Goal: Complete application form: Complete application form

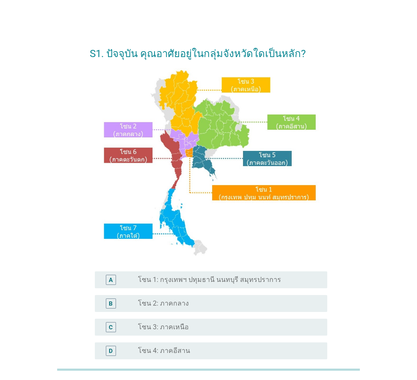
click at [202, 284] on div "radio_button_unchecked โซน 1: กรุงเทพฯ ปทุมธานี นนทบุรี สมุทรปราการ" at bounding box center [229, 280] width 182 height 10
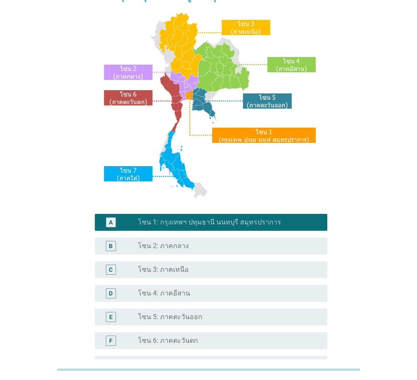
scroll to position [159, 0]
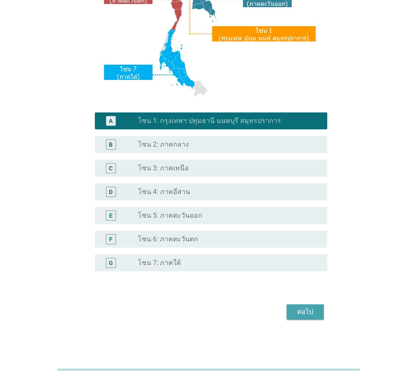
click at [311, 307] on div "ต่อไป" at bounding box center [305, 312] width 24 height 10
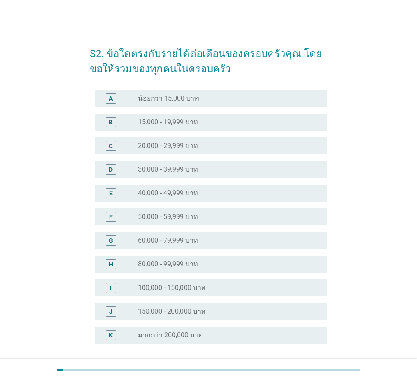
click at [162, 144] on label "20,000 - 29,999 บาท" at bounding box center [168, 146] width 60 height 8
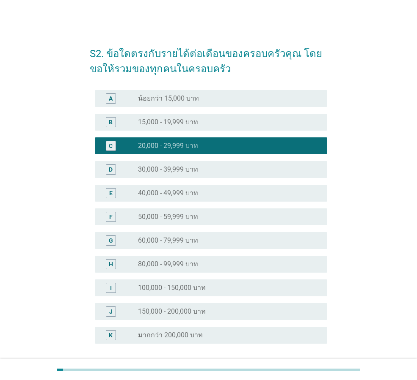
click at [184, 121] on label "15,000 - 19,999 บาท" at bounding box center [168, 122] width 60 height 8
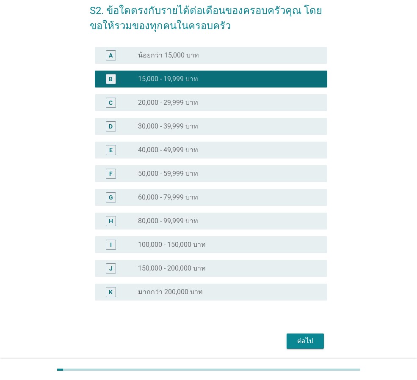
scroll to position [72, 0]
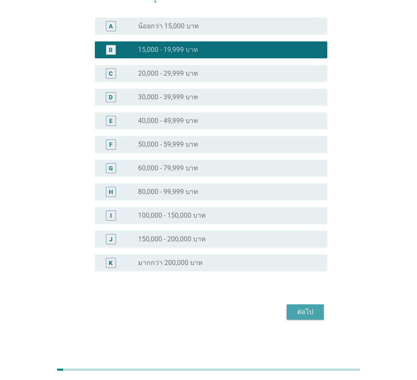
click at [301, 310] on div "ต่อไป" at bounding box center [305, 312] width 24 height 10
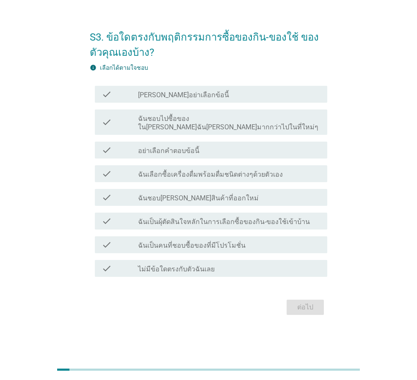
scroll to position [0, 0]
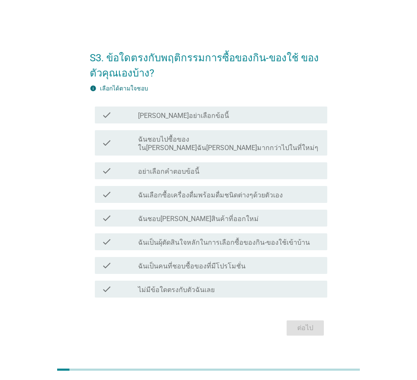
click at [238, 284] on div "check_box_outline_blank ไม่มีข้อใดตรงกับตัวฉันเลย" at bounding box center [229, 289] width 182 height 10
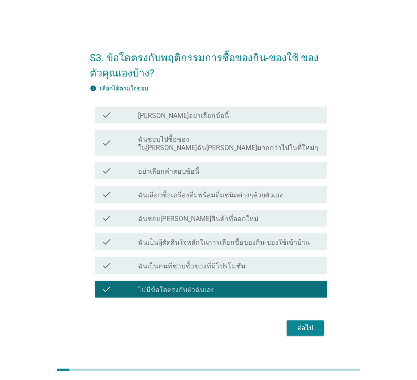
click at [302, 338] on div "S3. ข้อใดตรงกับพฤติกรรมการซื้อของกิน-ของใช้ ของตัวคุณเองบ้าง? info เลือกได้ตามใ…" at bounding box center [208, 190] width 251 height 310
click at [299, 326] on div "ต่อไป" at bounding box center [305, 328] width 24 height 10
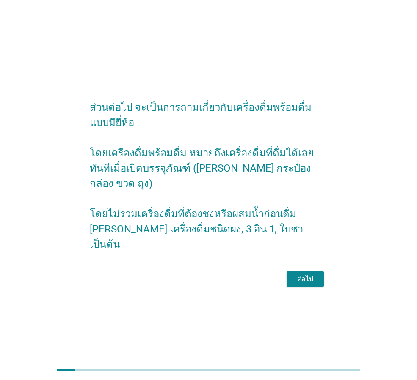
click at [304, 274] on div "ต่อไป" at bounding box center [305, 279] width 24 height 10
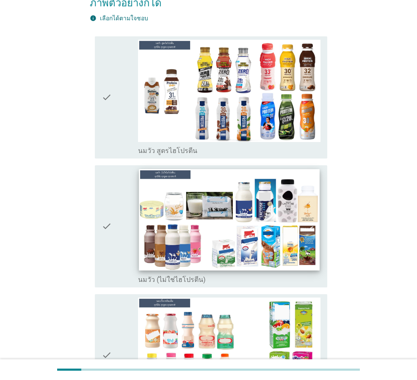
click at [220, 191] on img at bounding box center [229, 220] width 180 height 102
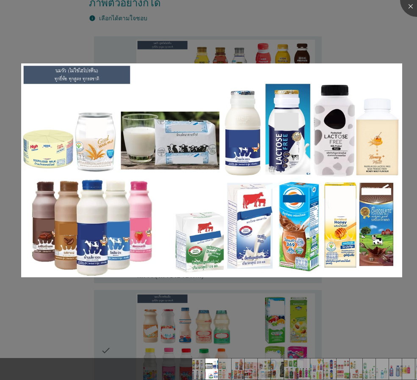
scroll to position [169, 0]
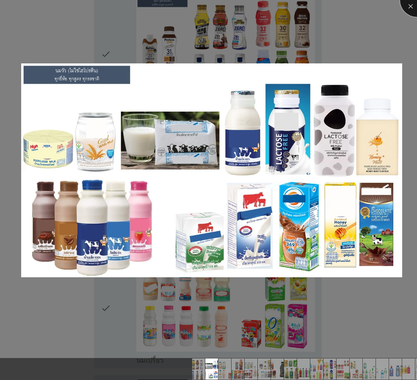
click at [412, 1] on div at bounding box center [417, 0] width 34 height 34
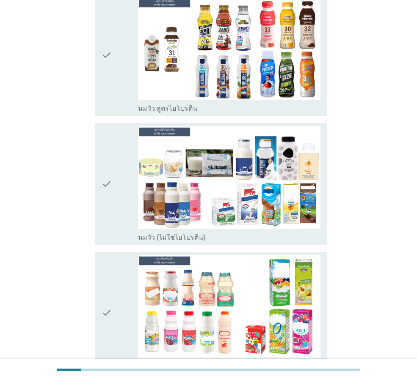
click at [105, 162] on icon "check" at bounding box center [107, 183] width 10 height 115
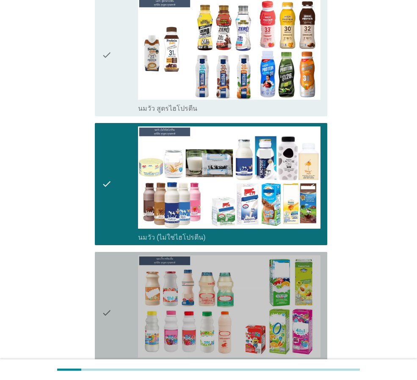
click at [110, 299] on icon "check" at bounding box center [107, 312] width 10 height 115
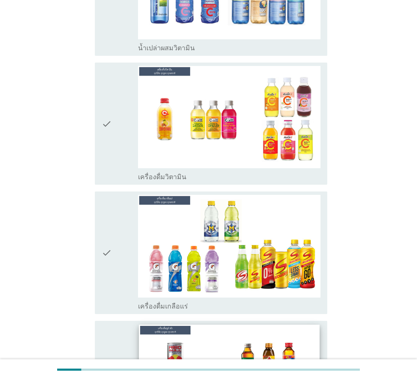
scroll to position [1946, 0]
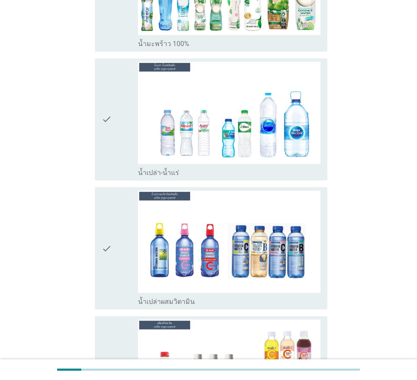
click at [107, 72] on icon "check" at bounding box center [107, 119] width 10 height 115
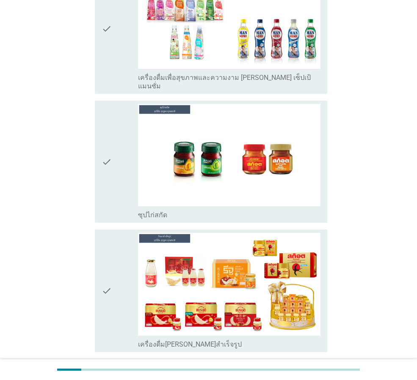
scroll to position [2974, 0]
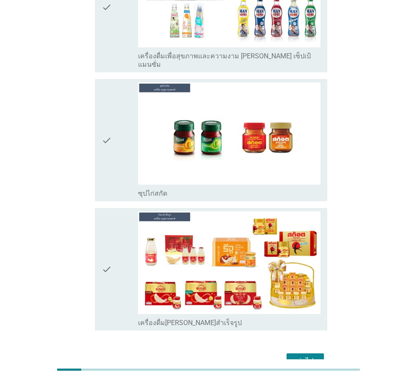
click at [309, 351] on div "ต่อไป" at bounding box center [208, 361] width 237 height 20
click at [304, 356] on div "ต่อไป" at bounding box center [305, 361] width 24 height 10
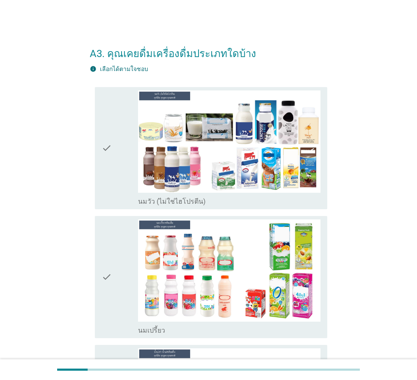
click at [110, 140] on icon "check" at bounding box center [107, 148] width 10 height 115
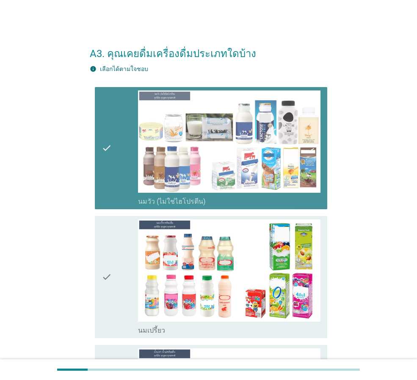
click at [97, 269] on div "check check_box_outline_blank นมเปรี้ยว" at bounding box center [211, 277] width 232 height 122
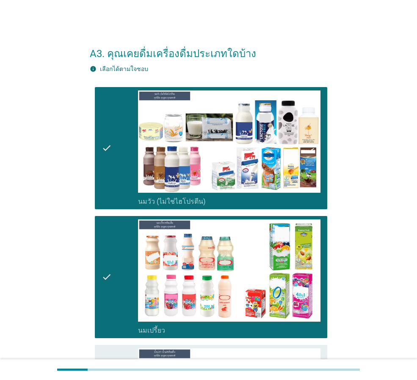
scroll to position [186, 0]
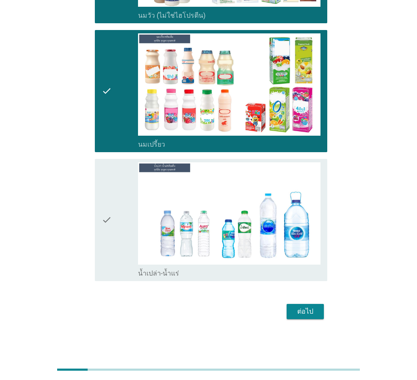
click at [107, 213] on icon "check" at bounding box center [107, 219] width 10 height 115
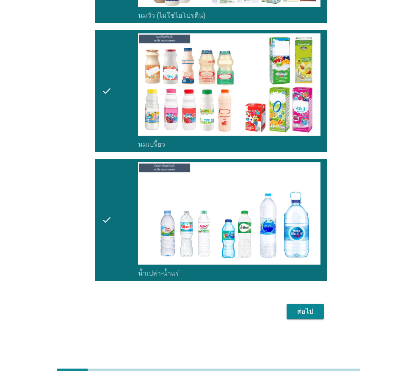
click at [311, 315] on div "ต่อไป" at bounding box center [305, 312] width 24 height 10
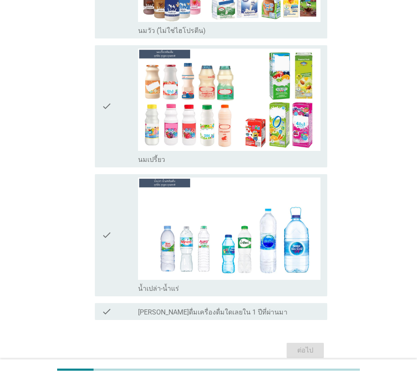
scroll to position [0, 0]
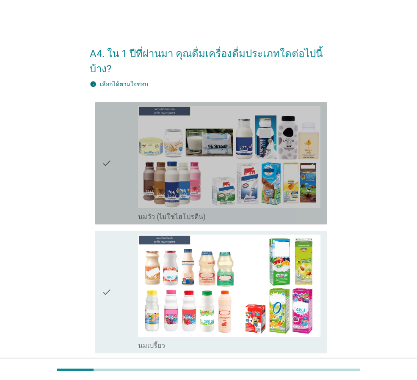
click at [125, 170] on div "check" at bounding box center [120, 163] width 36 height 115
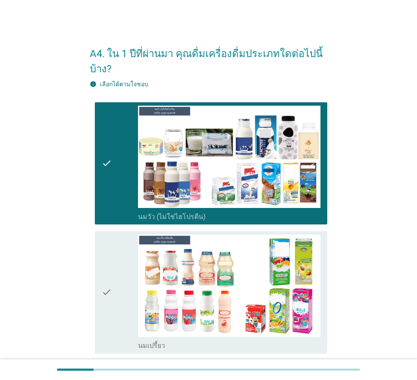
click at [112, 296] on div "check" at bounding box center [120, 292] width 36 height 115
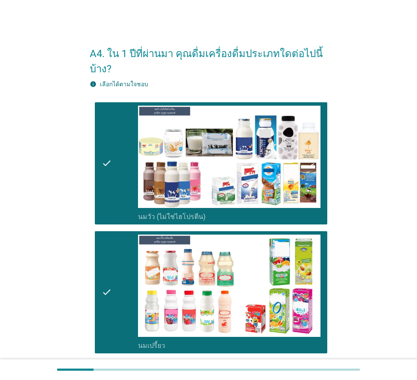
scroll to position [225, 0]
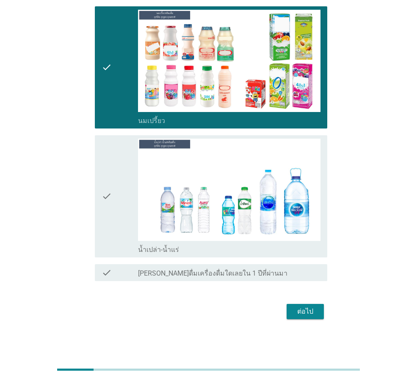
click at [116, 203] on div "check" at bounding box center [120, 196] width 36 height 115
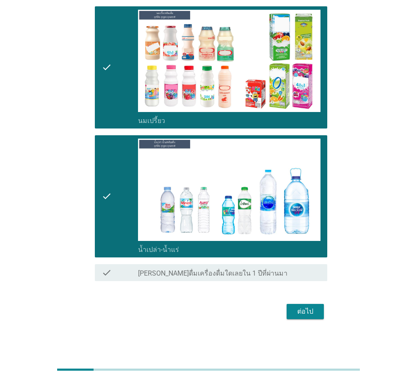
click at [302, 308] on div "ต่อไป" at bounding box center [305, 312] width 24 height 10
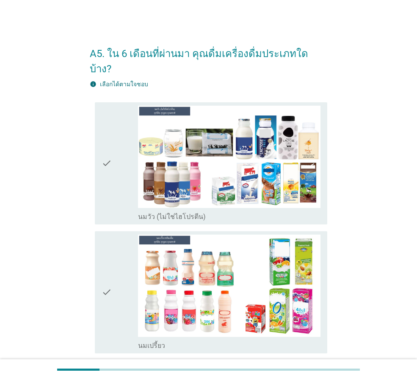
click at [112, 273] on div "check" at bounding box center [120, 292] width 36 height 115
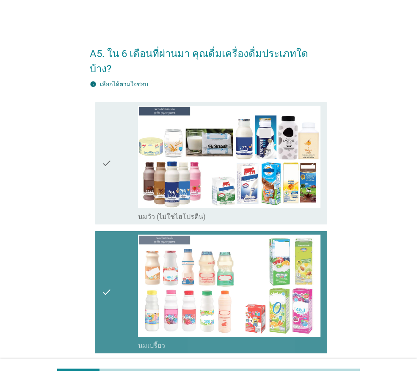
click at [110, 134] on icon "check" at bounding box center [107, 163] width 10 height 115
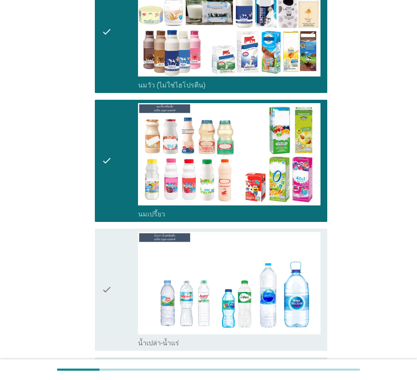
scroll to position [210, 0]
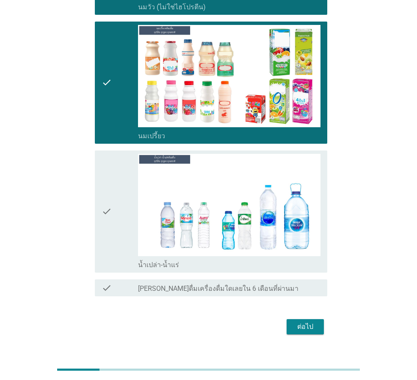
click at [114, 205] on div "check" at bounding box center [120, 211] width 36 height 115
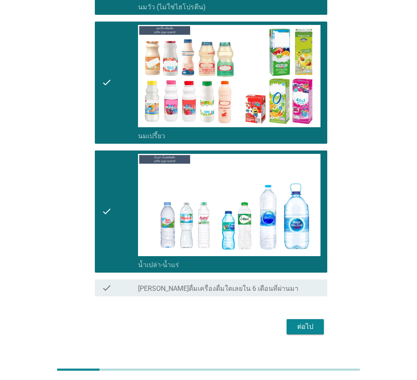
click at [306, 322] on div "ต่อไป" at bounding box center [305, 327] width 24 height 10
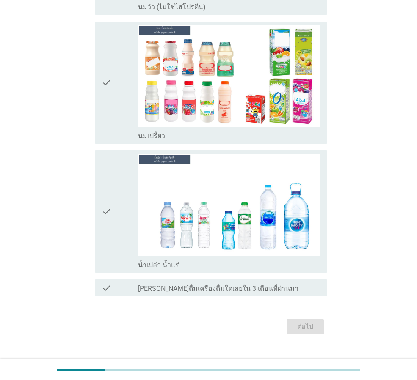
scroll to position [0, 0]
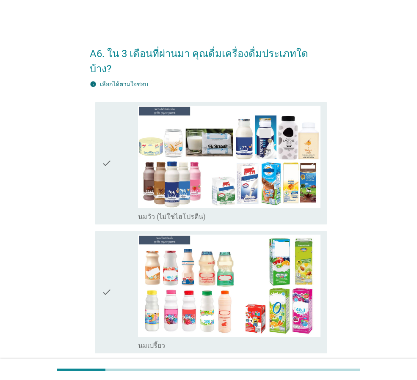
click at [124, 255] on div "check" at bounding box center [120, 292] width 36 height 115
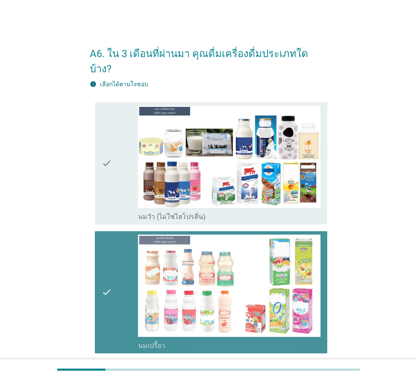
click at [132, 144] on div "check" at bounding box center [120, 163] width 36 height 115
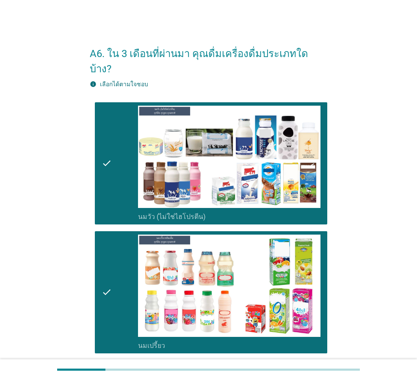
scroll to position [210, 0]
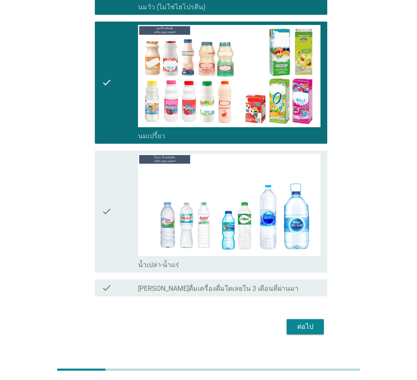
click at [107, 207] on icon "check" at bounding box center [107, 211] width 10 height 115
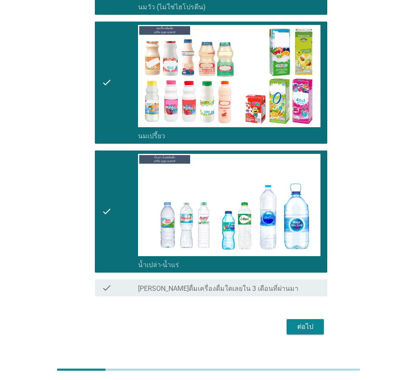
click at [302, 322] on div "ต่อไป" at bounding box center [305, 327] width 24 height 10
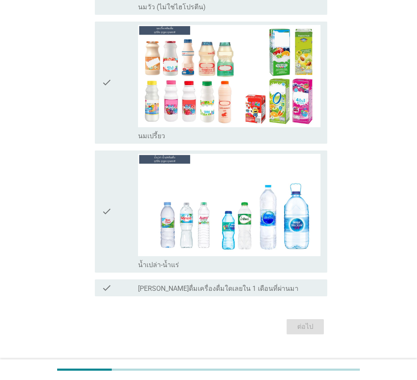
scroll to position [0, 0]
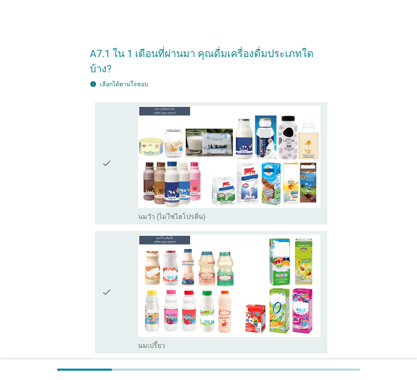
drag, startPoint x: 104, startPoint y: 264, endPoint x: 117, endPoint y: 164, distance: 101.1
click at [104, 261] on icon "check" at bounding box center [107, 292] width 10 height 115
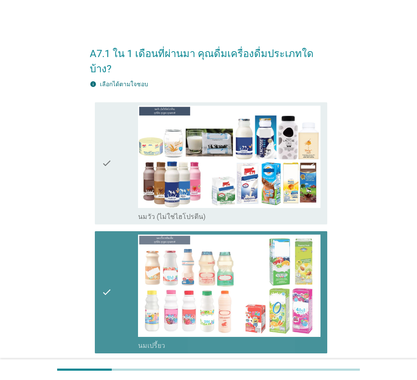
click at [117, 155] on div "check" at bounding box center [120, 163] width 36 height 115
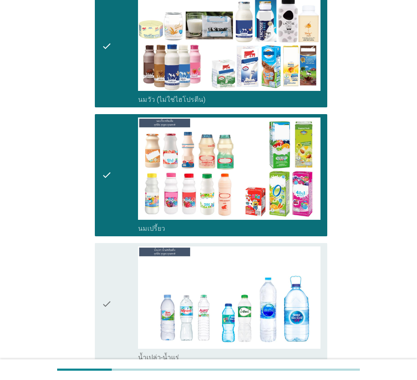
scroll to position [210, 0]
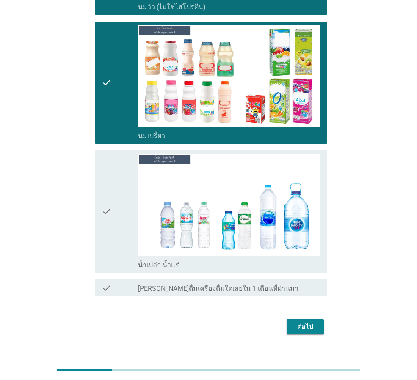
click at [118, 211] on div "check" at bounding box center [120, 211] width 36 height 115
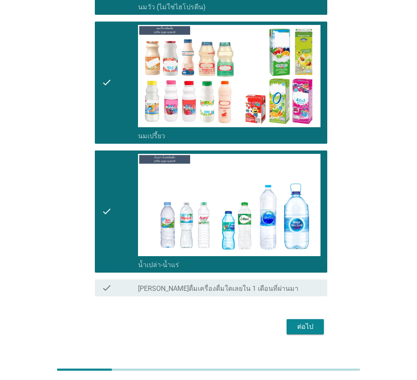
click at [313, 322] on div "ต่อไป" at bounding box center [305, 327] width 24 height 10
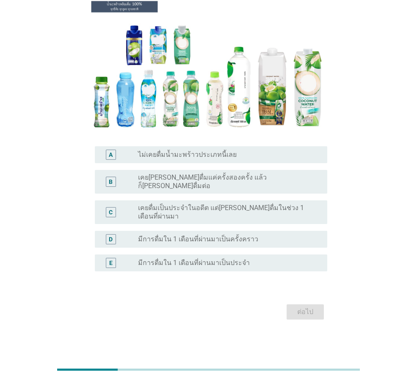
scroll to position [0, 0]
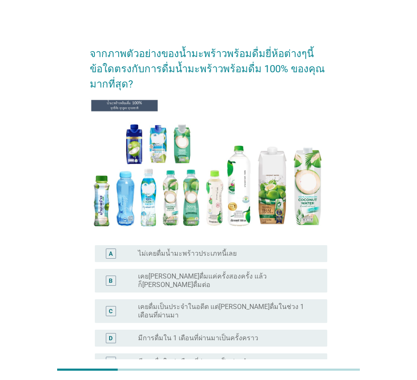
click at [222, 275] on label "เคย[PERSON_NAME]ดื่มแค่ครั้งสองครั้ง แล้วก็[PERSON_NAME]ดื่มต่อ" at bounding box center [226, 280] width 176 height 17
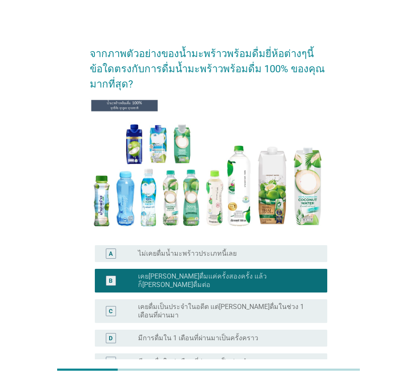
click at [224, 303] on label "เคยดื่มเป็นประจำในอดีต แต่[PERSON_NAME]ดื่มในช่วง 1 เดือนที่ผ่านมา" at bounding box center [226, 311] width 176 height 17
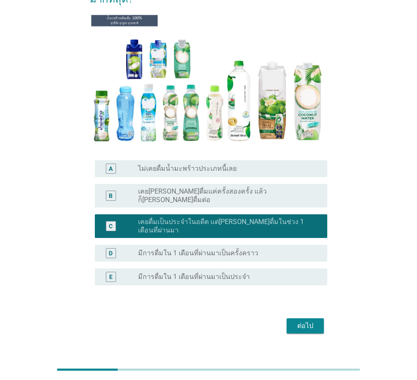
scroll to position [85, 0]
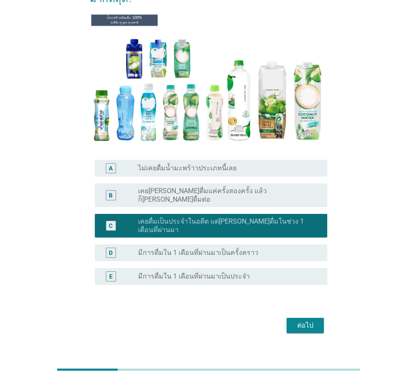
click at [307, 321] on div "ต่อไป" at bounding box center [305, 326] width 24 height 10
